Goal: Task Accomplishment & Management: Use online tool/utility

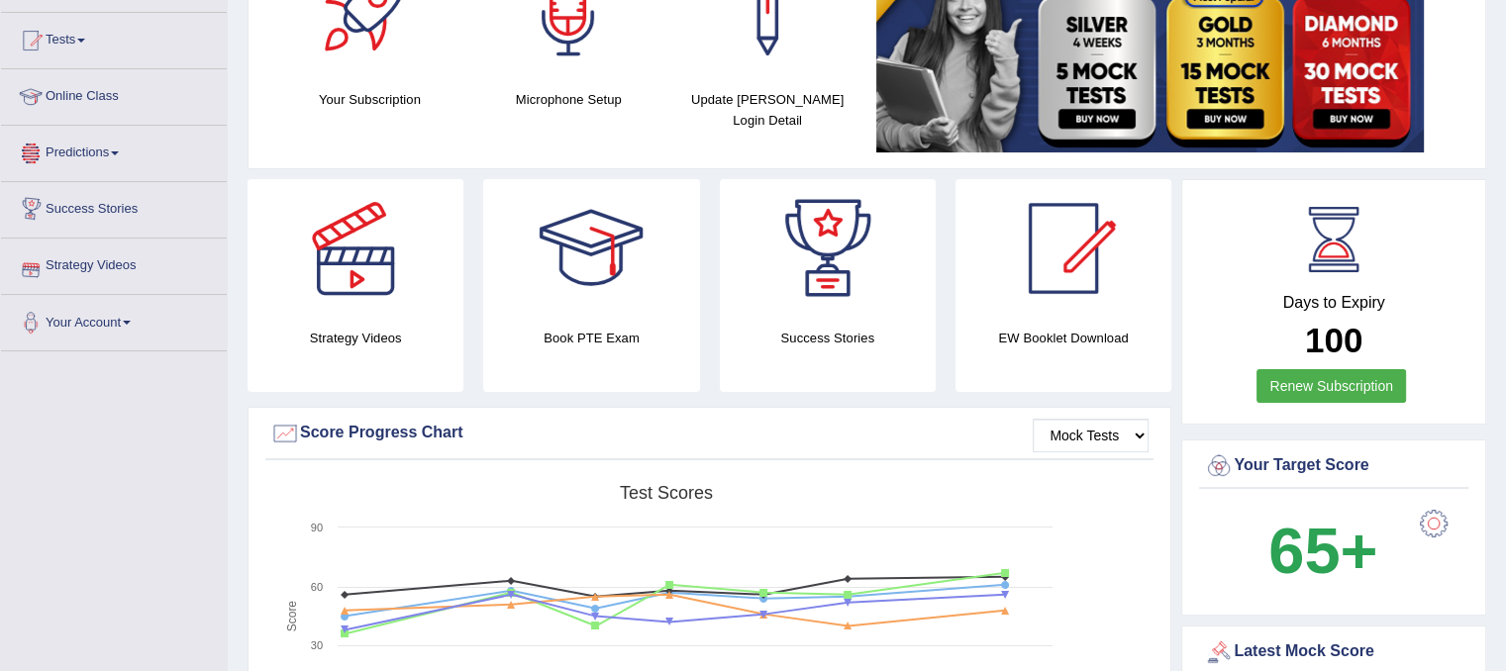
click at [119, 160] on link "Predictions" at bounding box center [114, 151] width 226 height 50
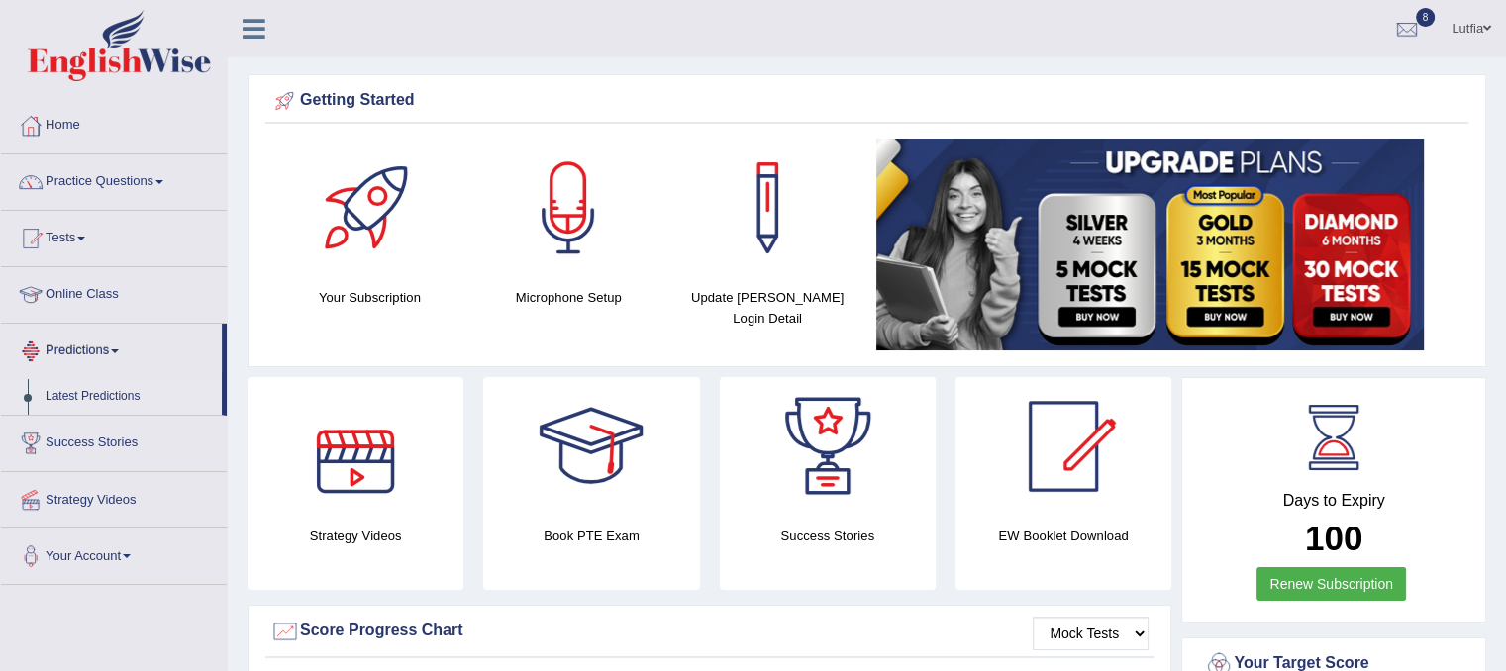
click at [55, 389] on link "Latest Predictions" at bounding box center [129, 397] width 185 height 36
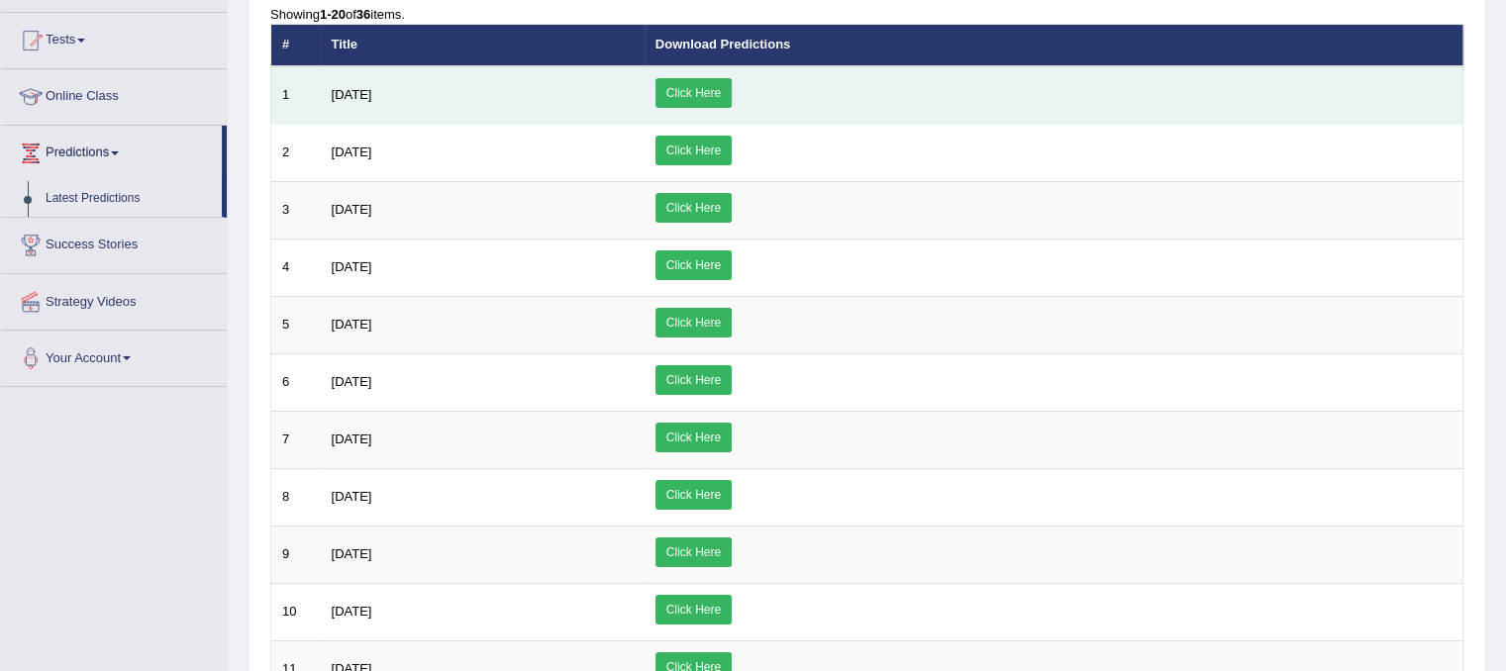
click at [732, 92] on link "Click Here" at bounding box center [694, 93] width 76 height 30
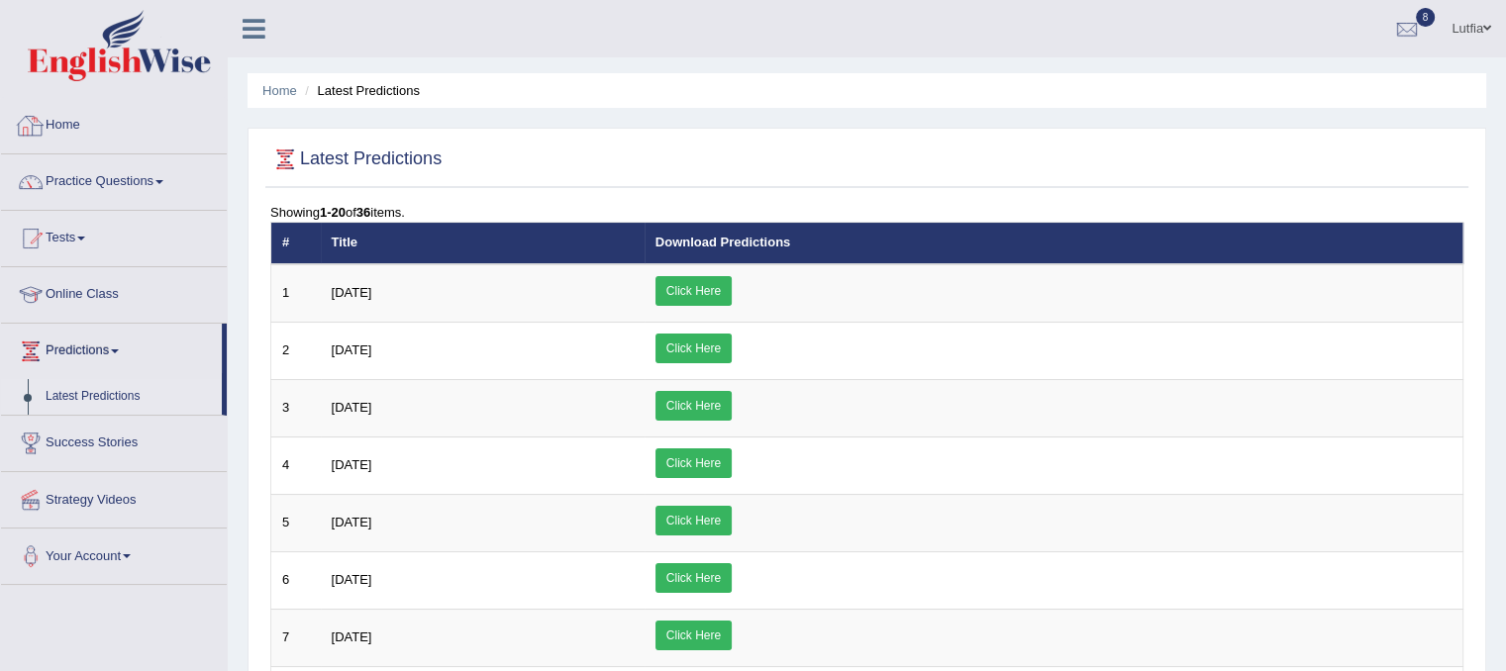
click at [66, 129] on link "Home" at bounding box center [114, 123] width 226 height 50
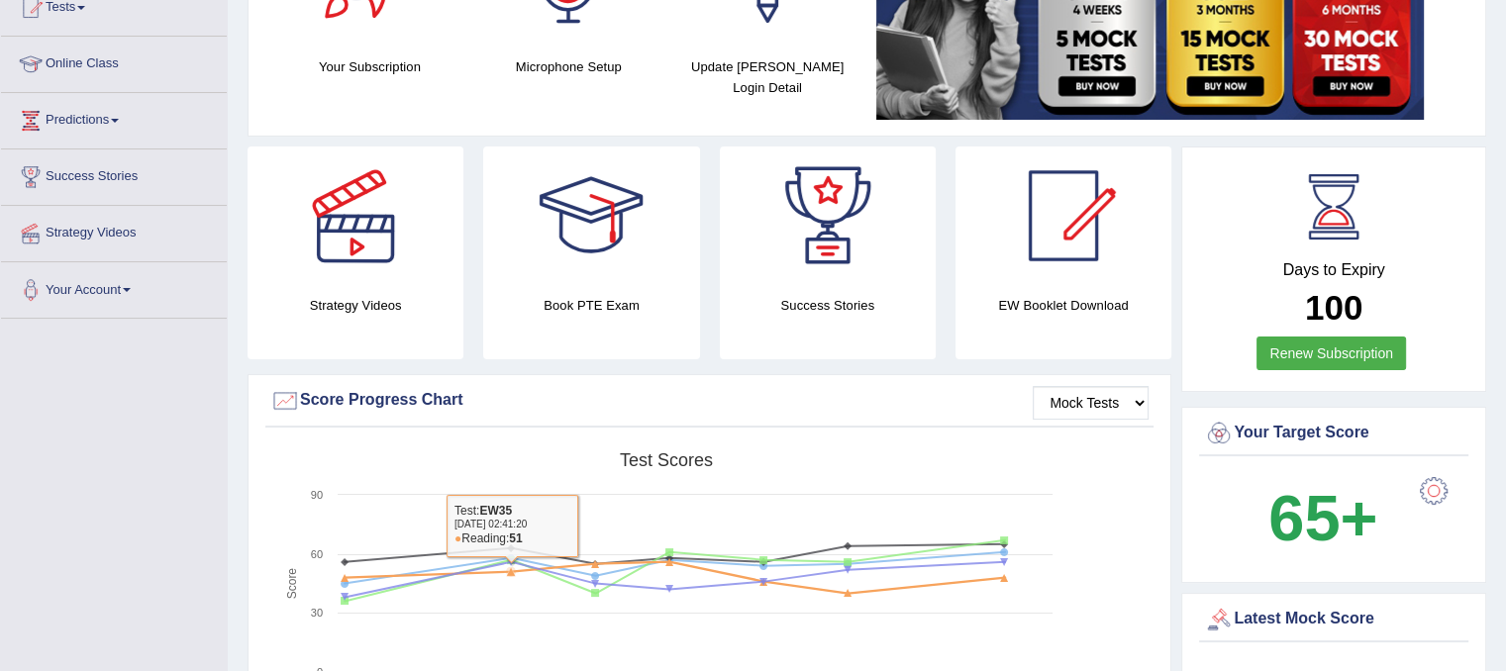
scroll to position [99, 0]
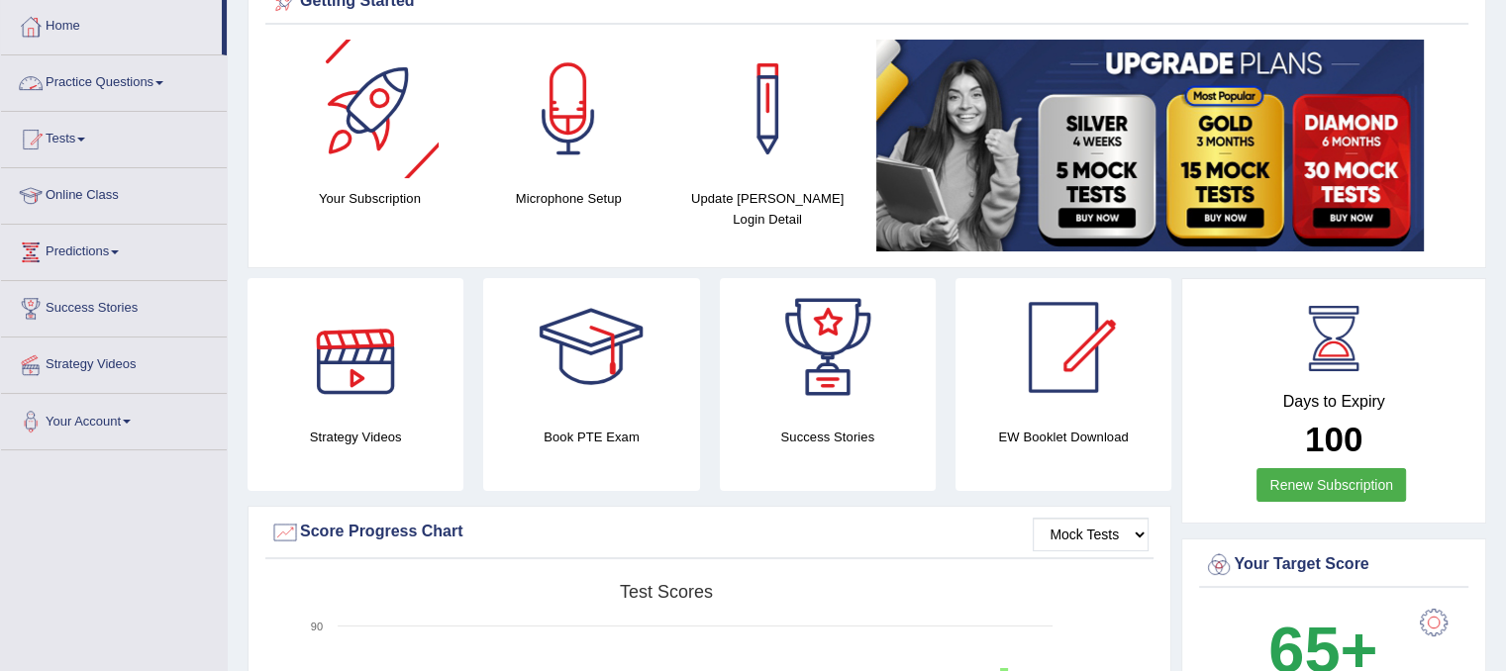
click at [156, 78] on link "Practice Questions" at bounding box center [114, 80] width 226 height 50
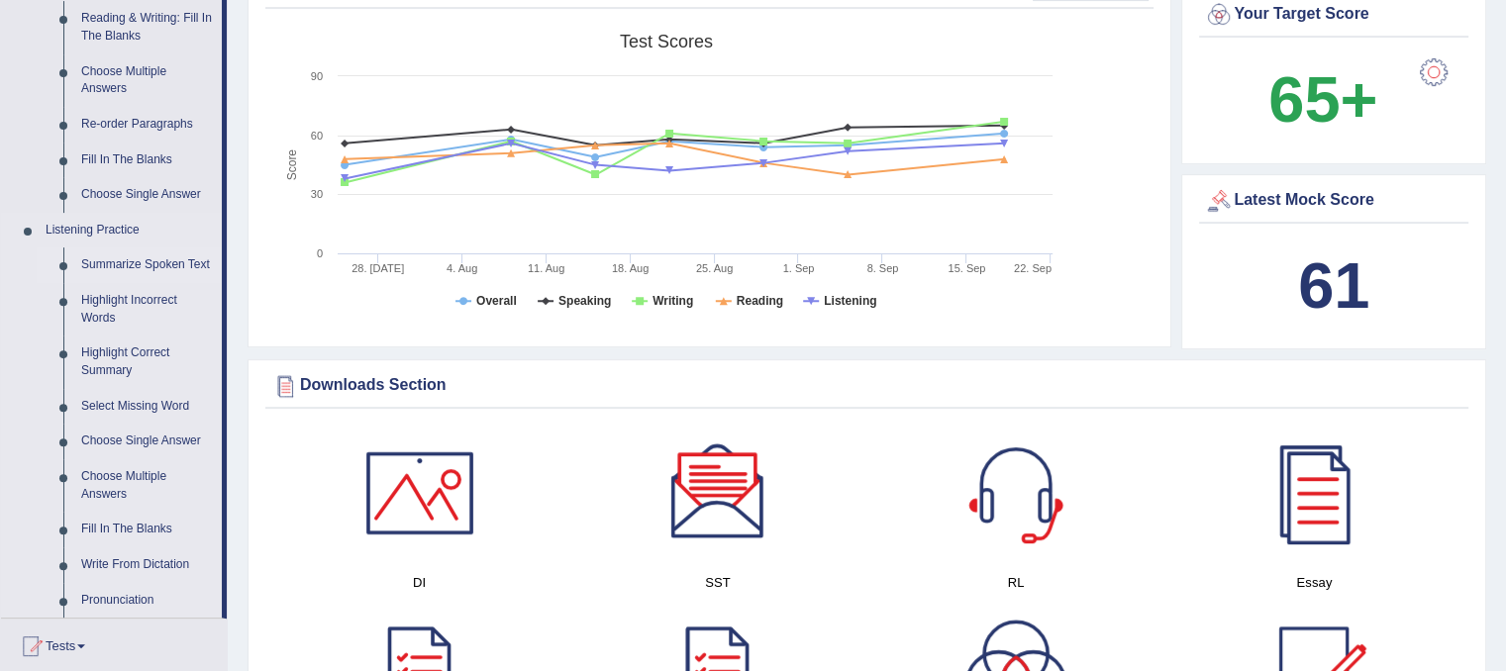
scroll to position [792, 0]
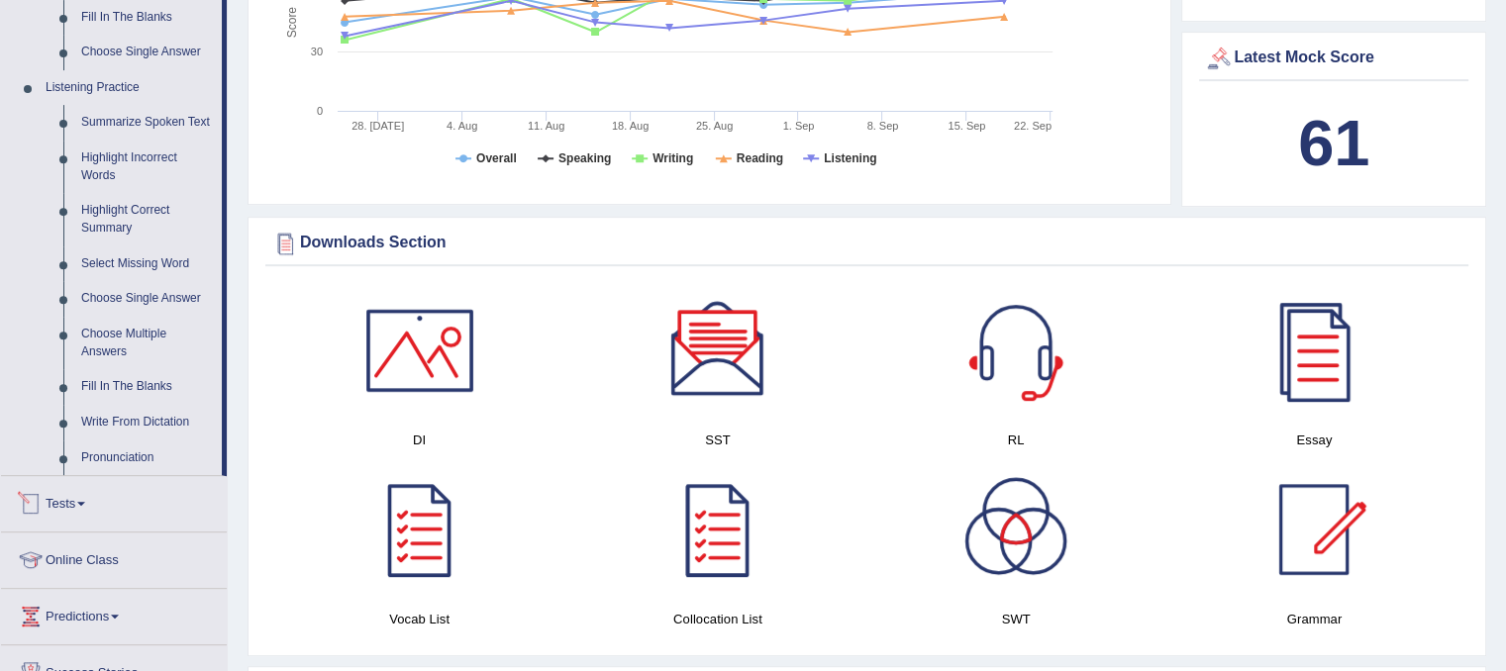
click at [53, 502] on link "Tests" at bounding box center [114, 501] width 226 height 50
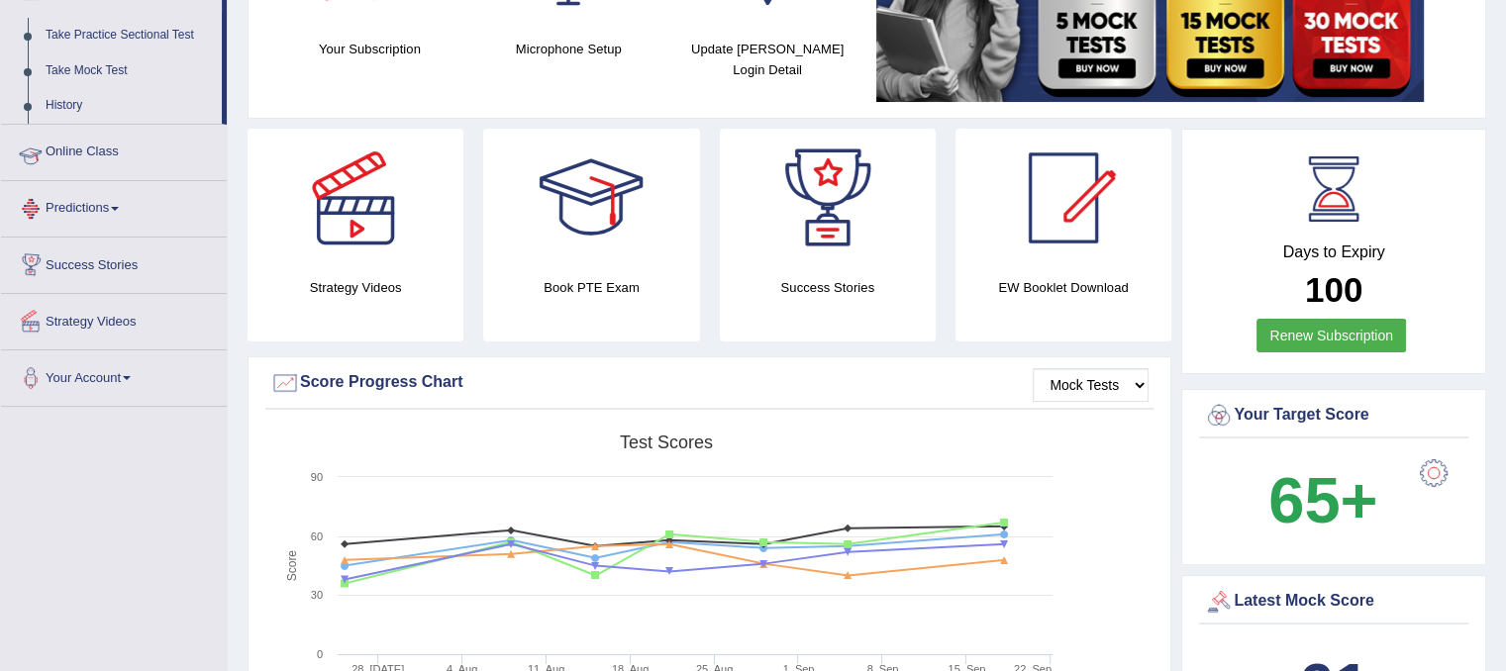
scroll to position [248, 0]
click at [92, 207] on link "Predictions" at bounding box center [114, 207] width 226 height 50
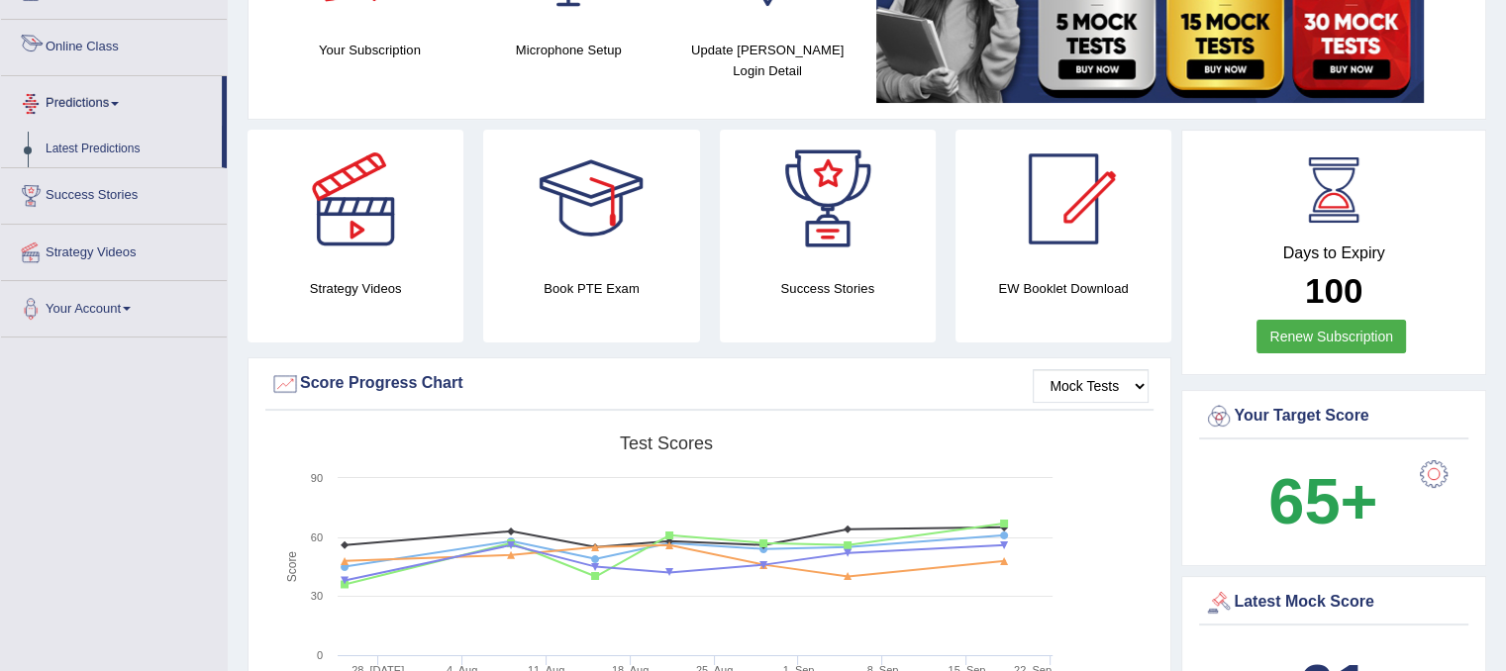
scroll to position [50, 0]
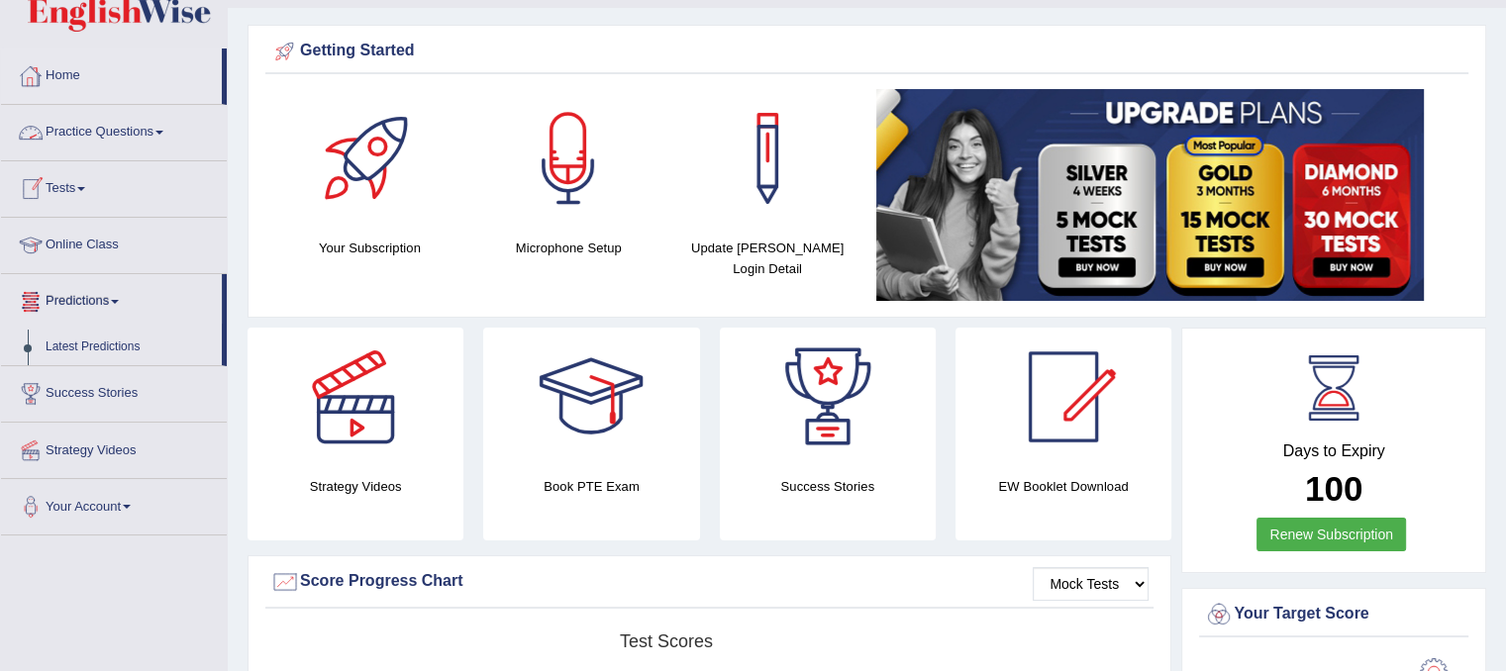
click at [75, 184] on link "Tests" at bounding box center [114, 186] width 226 height 50
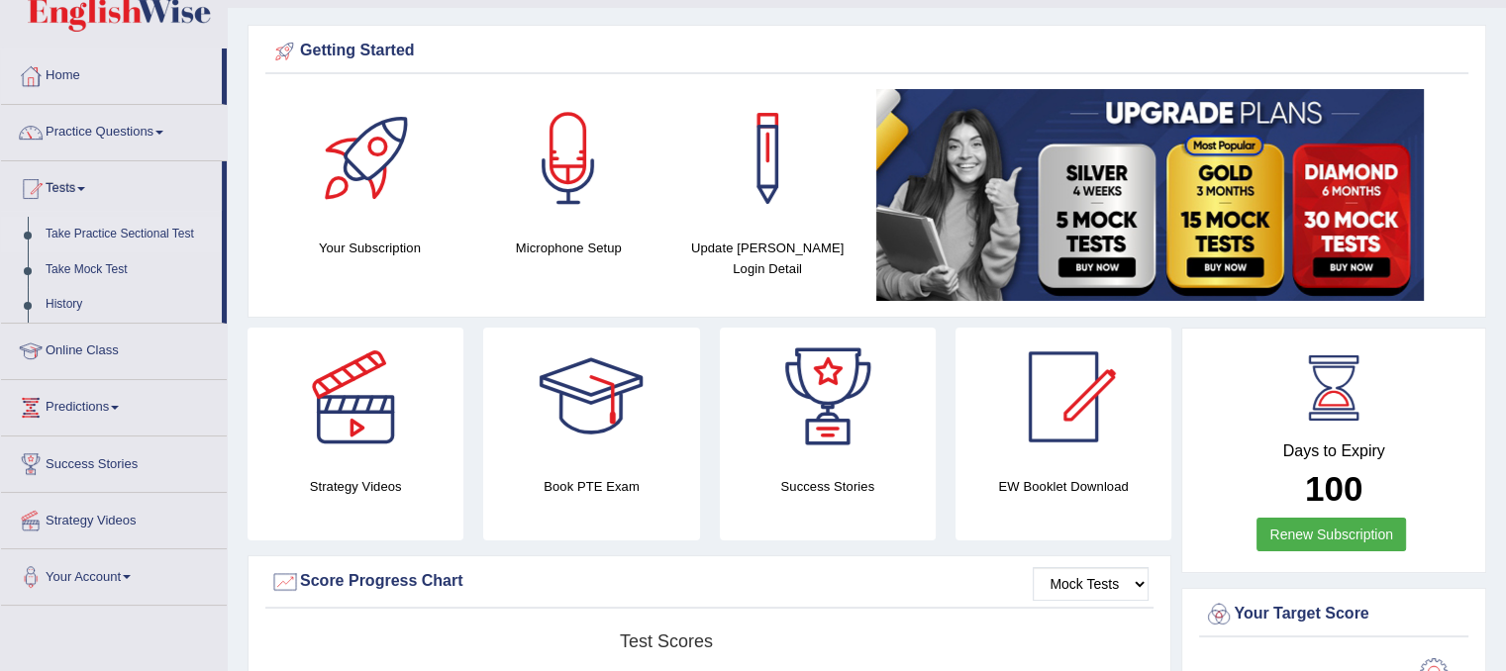
click at [127, 235] on link "Take Practice Sectional Test" at bounding box center [129, 235] width 185 height 36
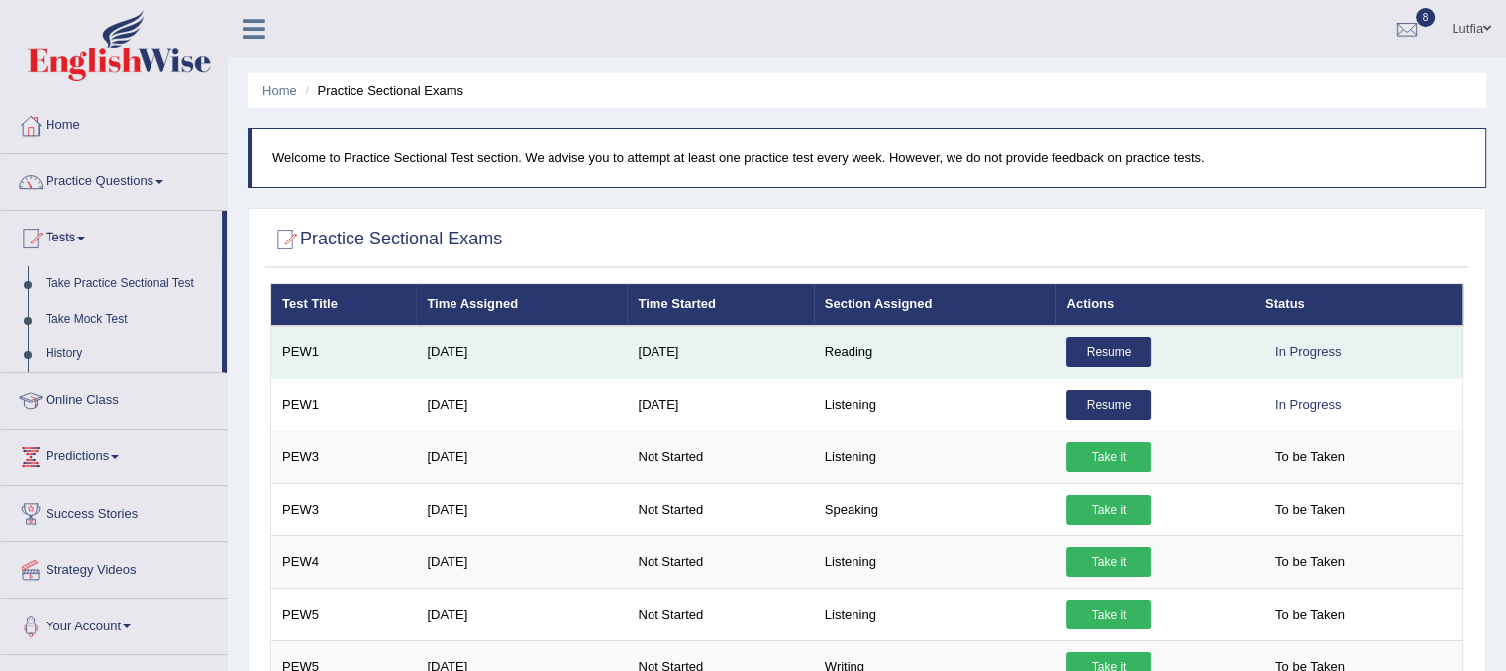
click at [1103, 350] on link "Resume" at bounding box center [1109, 353] width 84 height 30
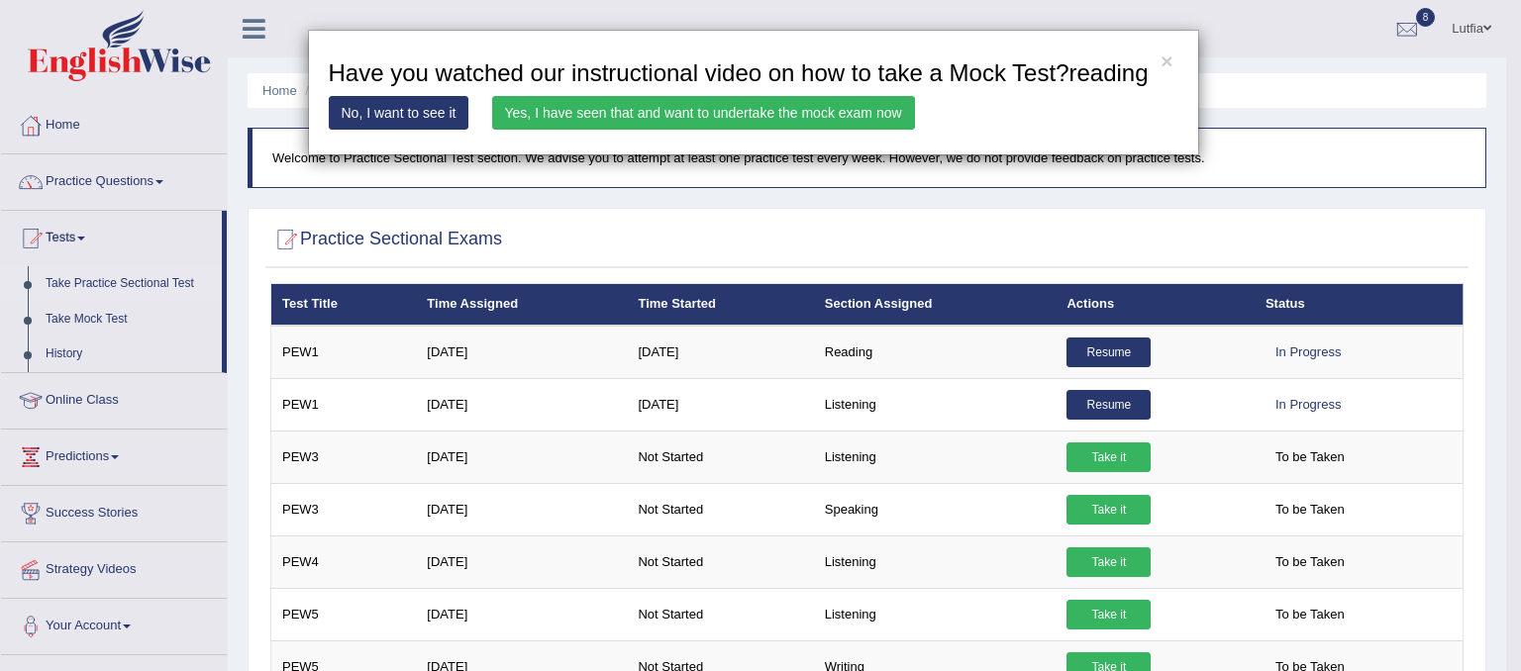
click at [815, 110] on link "Yes, I have seen that and want to undertake the mock exam now" at bounding box center [703, 113] width 423 height 34
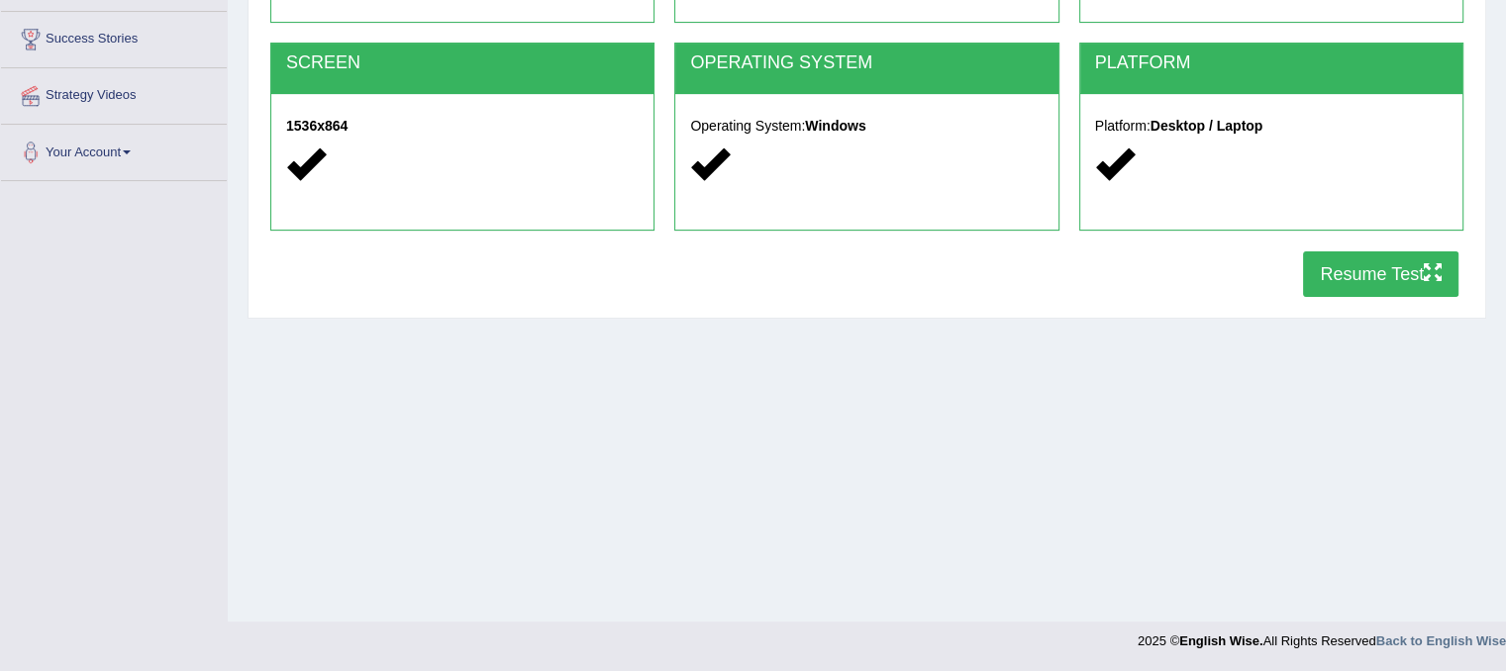
click at [1331, 274] on button "Resume Test" at bounding box center [1380, 275] width 155 height 46
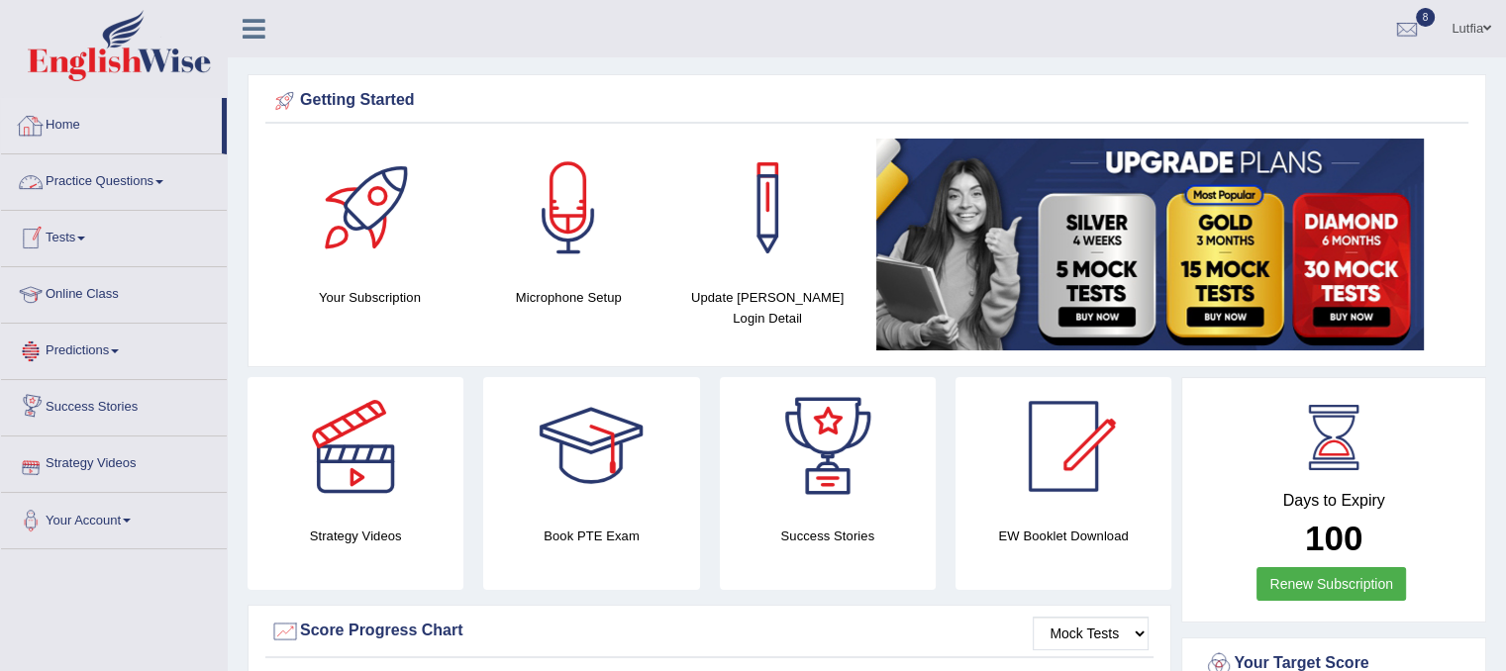
click at [66, 129] on link "Home" at bounding box center [111, 123] width 221 height 50
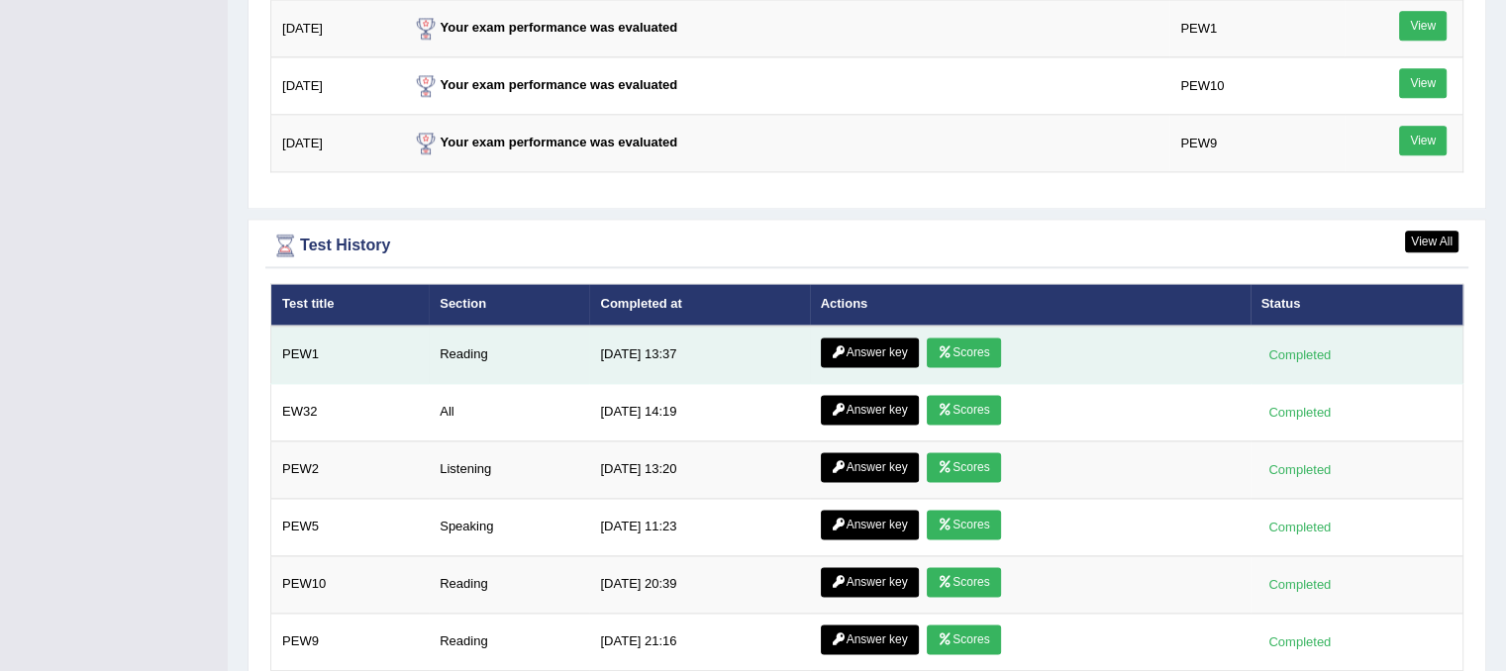
click at [883, 338] on link "Answer key" at bounding box center [870, 353] width 98 height 30
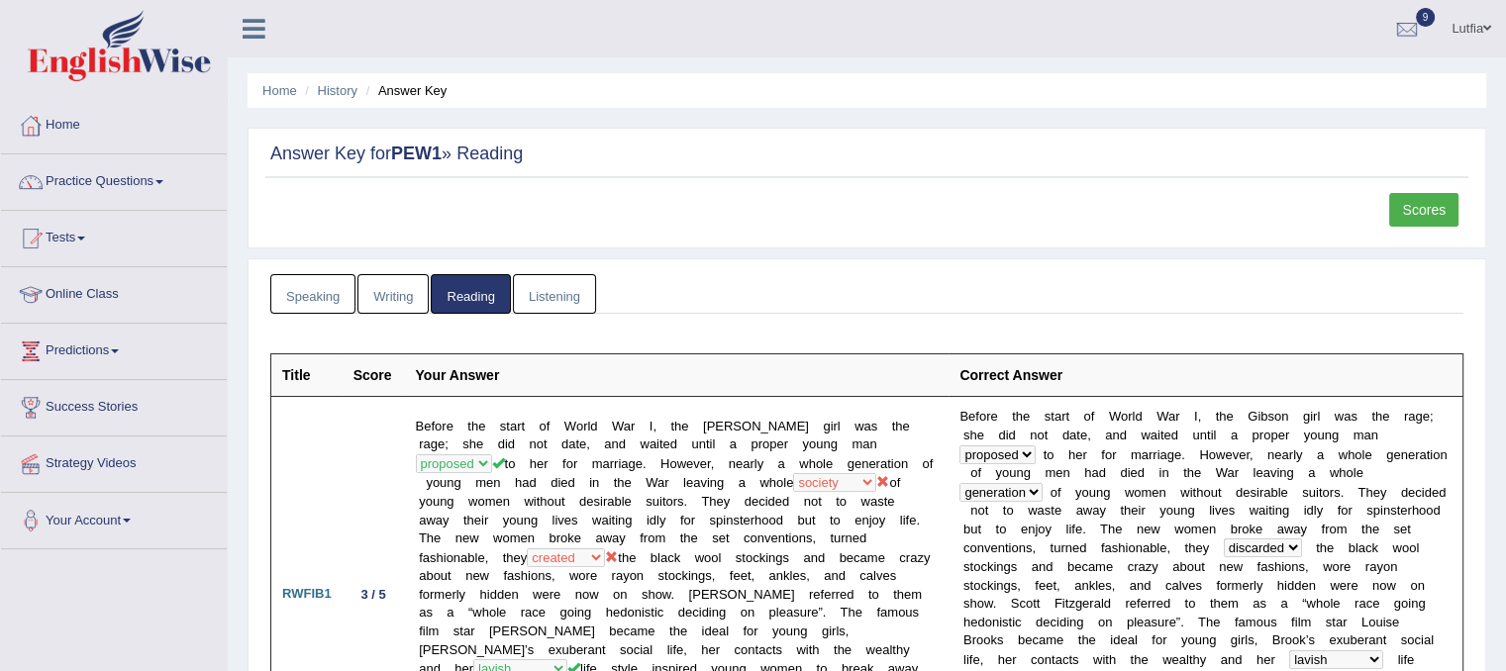
click at [533, 274] on link "Listening" at bounding box center [554, 294] width 83 height 41
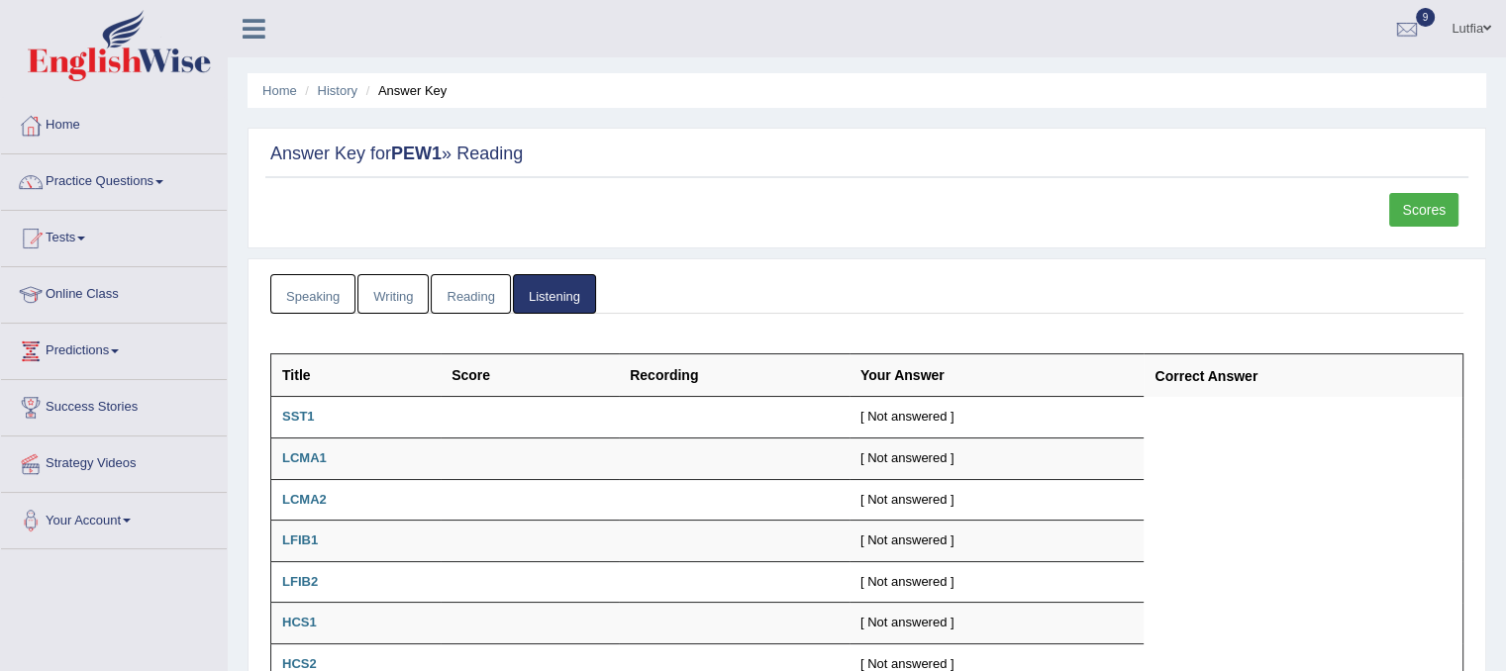
click at [418, 297] on link "Writing" at bounding box center [393, 294] width 71 height 41
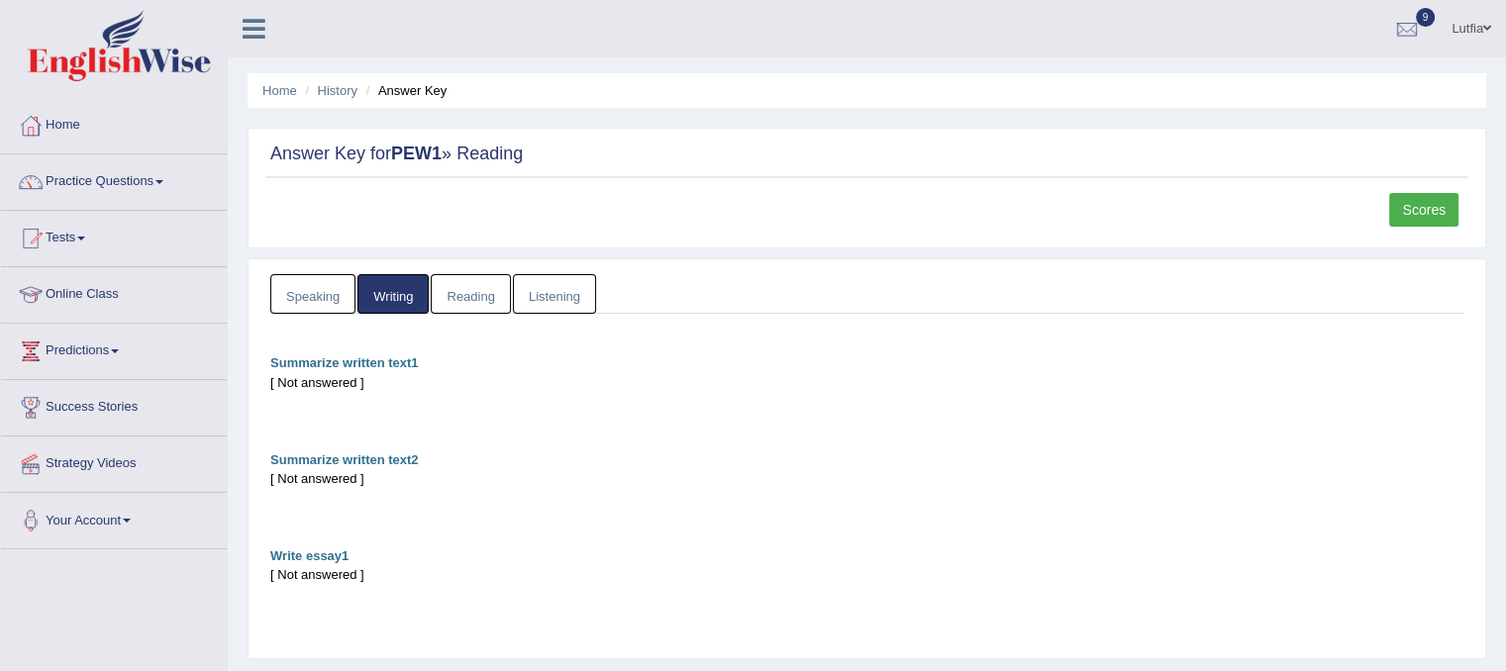
click at [337, 294] on link "Speaking" at bounding box center [312, 294] width 85 height 41
